Goal: Find specific page/section: Find specific page/section

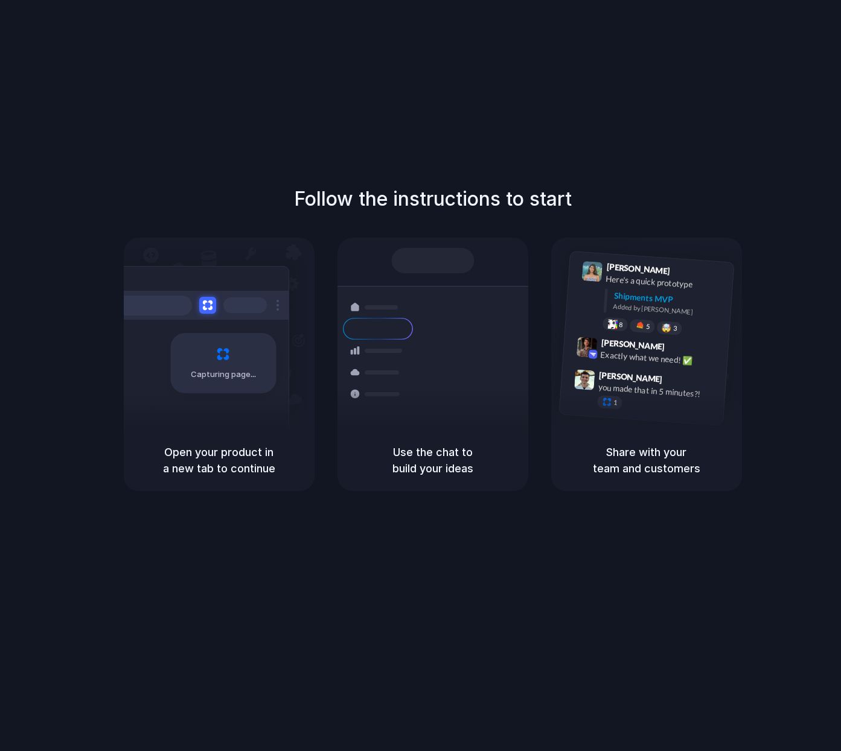
click at [521, 133] on div "Follow the instructions to start Capturing page Open your product in a new tab …" at bounding box center [432, 388] width 865 height 776
click at [591, 253] on div "[PERSON_NAME] 9:41 AM Here's a quick prototype Shipments MVP Added by [PERSON_N…" at bounding box center [646, 338] width 176 height 175
drag, startPoint x: 343, startPoint y: 221, endPoint x: 357, endPoint y: 218, distance: 14.9
click at [347, 220] on div "Follow the instructions to start Capturing page Open your product in a new tab …" at bounding box center [432, 338] width 841 height 307
click at [443, 215] on div "Follow the instructions to start Capturing page Open your product in a new tab …" at bounding box center [432, 338] width 841 height 307
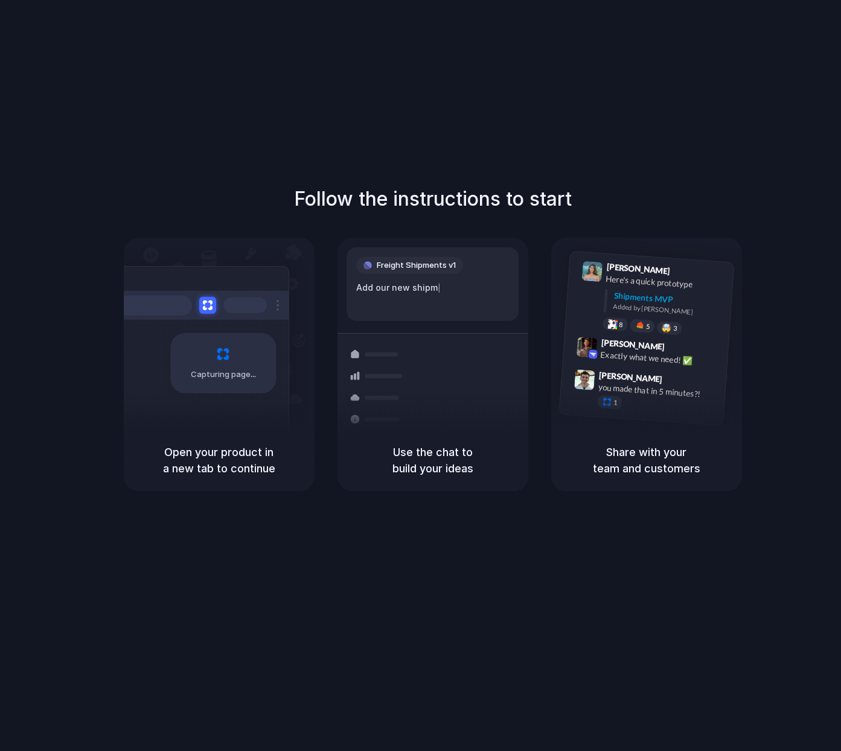
click at [443, 215] on div "Follow the instructions to start Capturing page Open your product in a new tab …" at bounding box center [432, 338] width 841 height 307
click at [650, 407] on div "1" at bounding box center [656, 405] width 121 height 21
drag, startPoint x: 629, startPoint y: 333, endPoint x: 647, endPoint y: 413, distance: 82.7
click at [654, 492] on div "Follow the instructions to start Capturing page Open your product in a new tab …" at bounding box center [432, 388] width 865 height 776
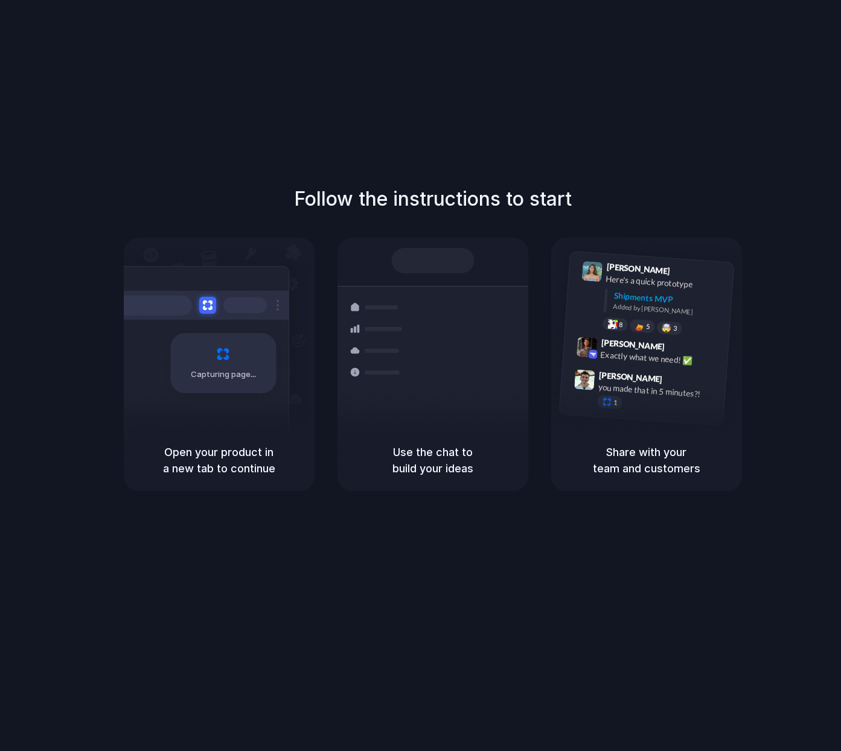
drag, startPoint x: 642, startPoint y: 317, endPoint x: 630, endPoint y: 249, distance: 69.8
click at [637, 276] on div "Lily Parker 9:41 AM Here's a quick prototype Shipments MVP Added by Alloy 8 5 🤯…" at bounding box center [662, 301] width 129 height 76
click at [626, 228] on div "Follow the instructions to start Capturing page Open your product in a new tab …" at bounding box center [432, 338] width 841 height 307
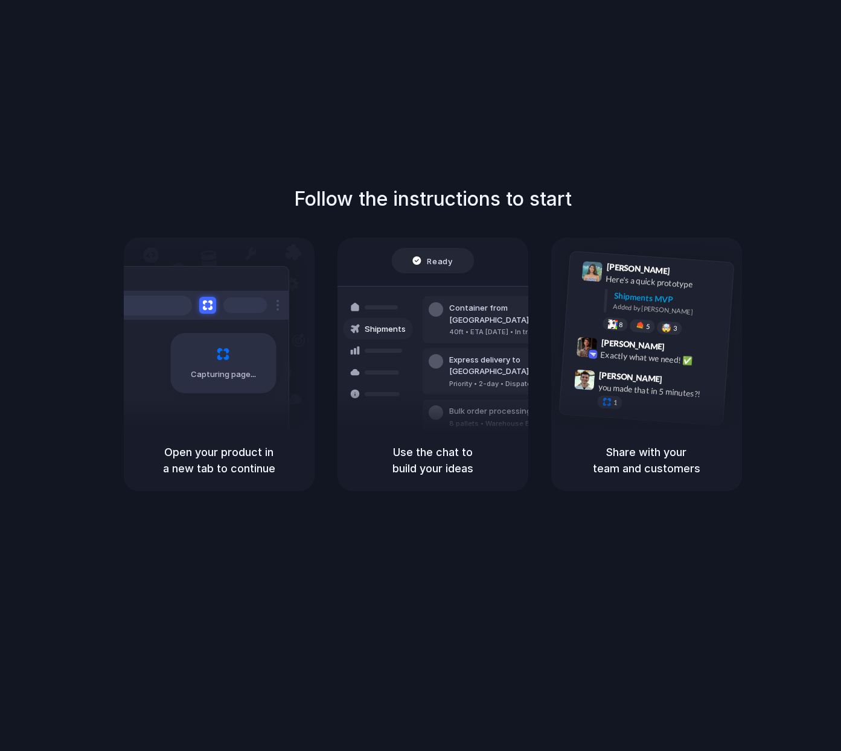
click at [698, 127] on div "Follow the instructions to start Capturing page Open your product in a new tab …" at bounding box center [432, 388] width 865 height 776
